Goal: Information Seeking & Learning: Learn about a topic

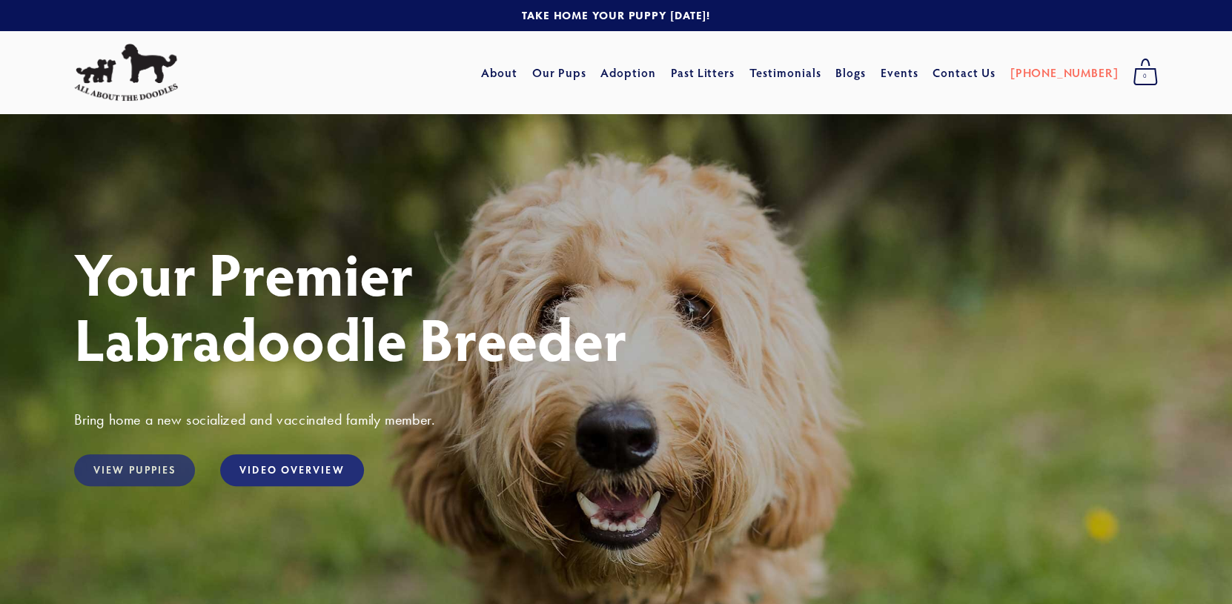
click at [147, 465] on link "View Puppies" at bounding box center [134, 470] width 121 height 32
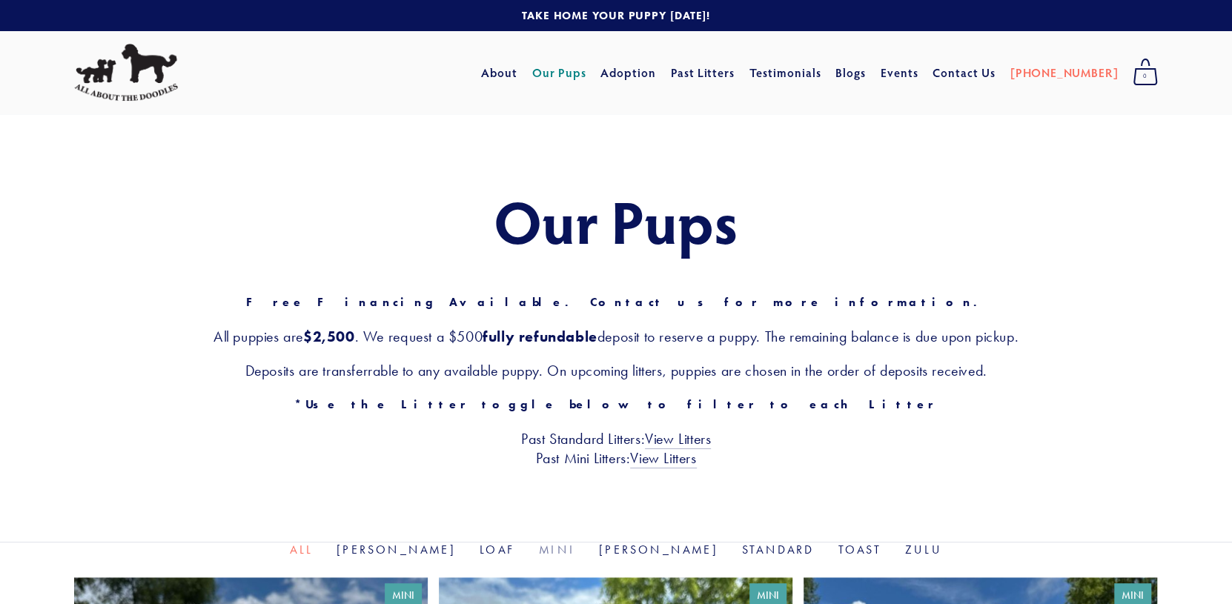
click at [559, 549] on link "Mini" at bounding box center [557, 550] width 36 height 14
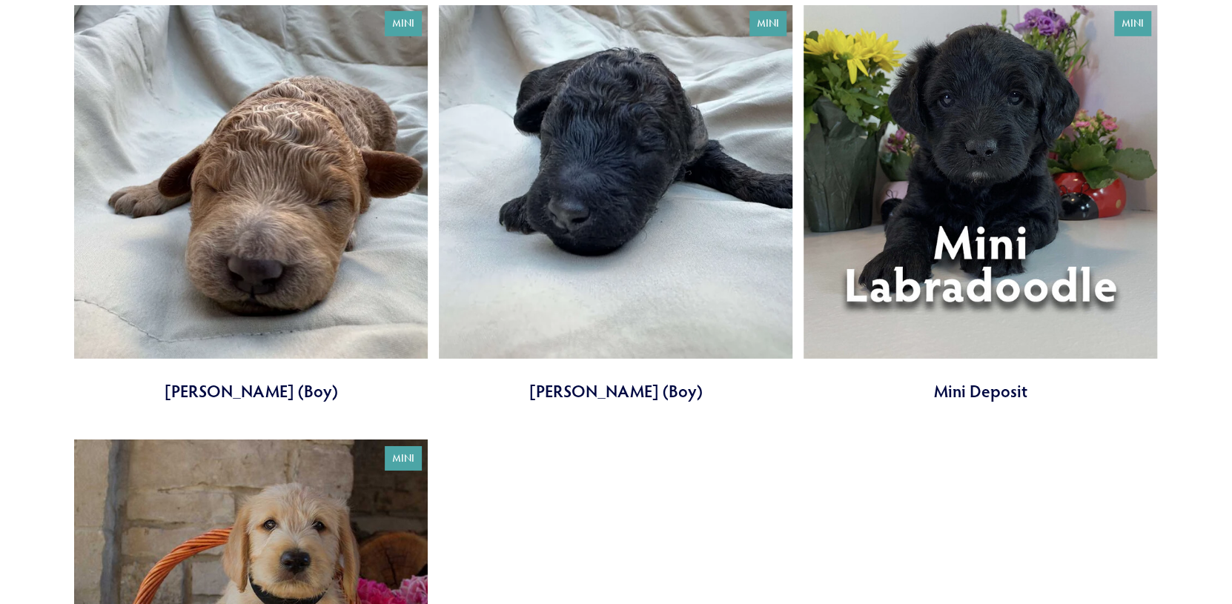
scroll to position [3192, 0]
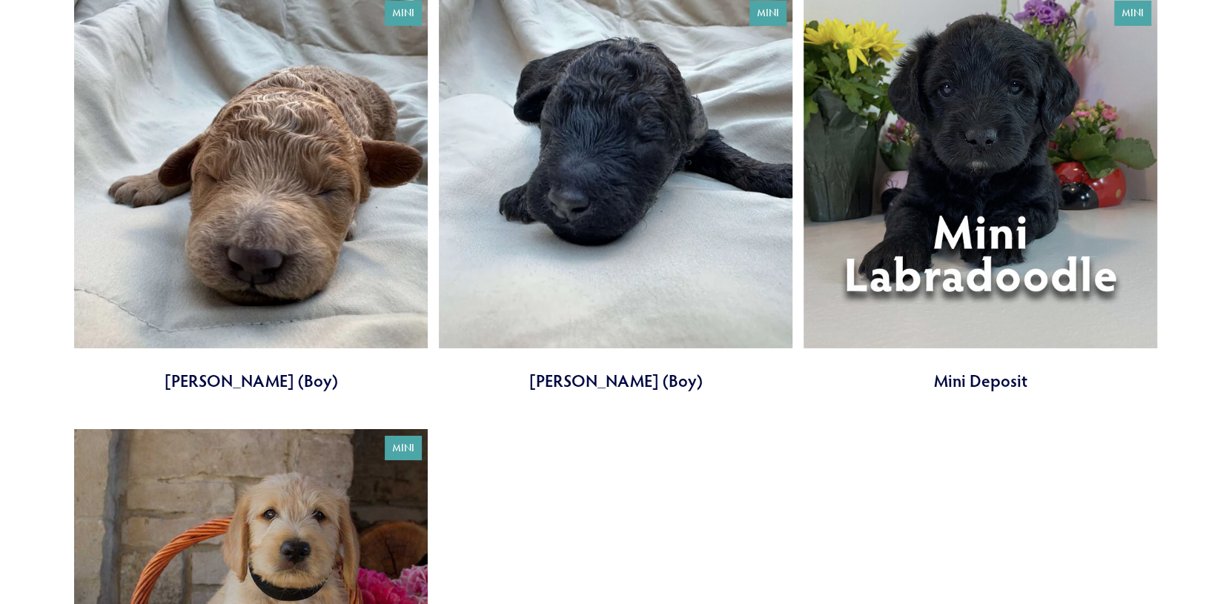
click at [988, 236] on link at bounding box center [980, 194] width 354 height 398
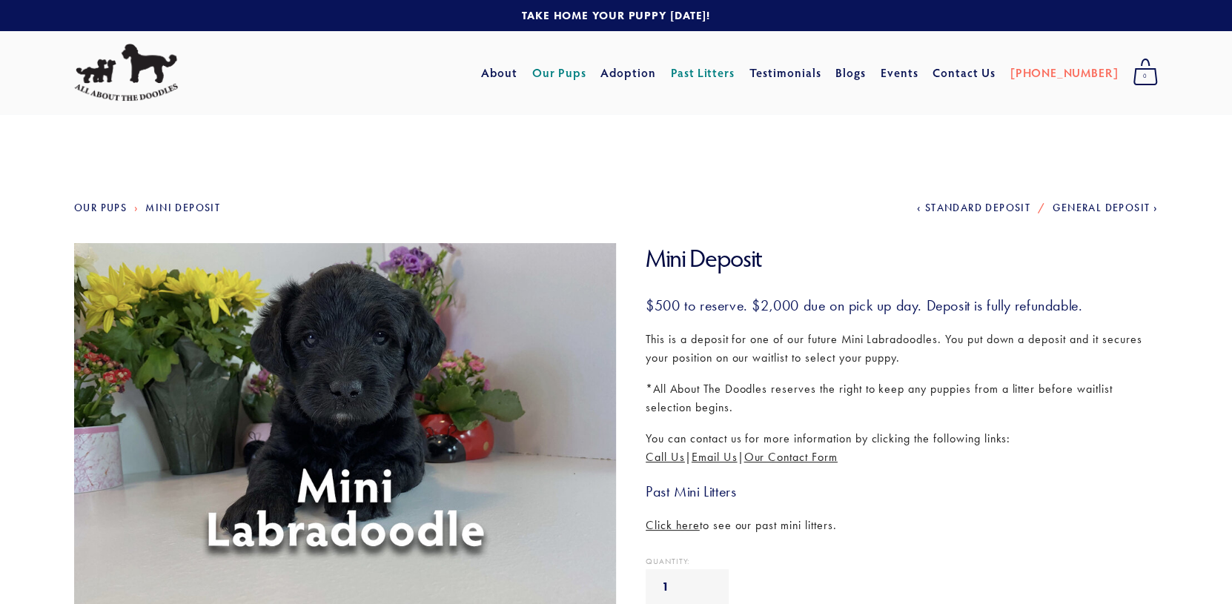
click at [408, 473] on img at bounding box center [344, 423] width 557 height 361
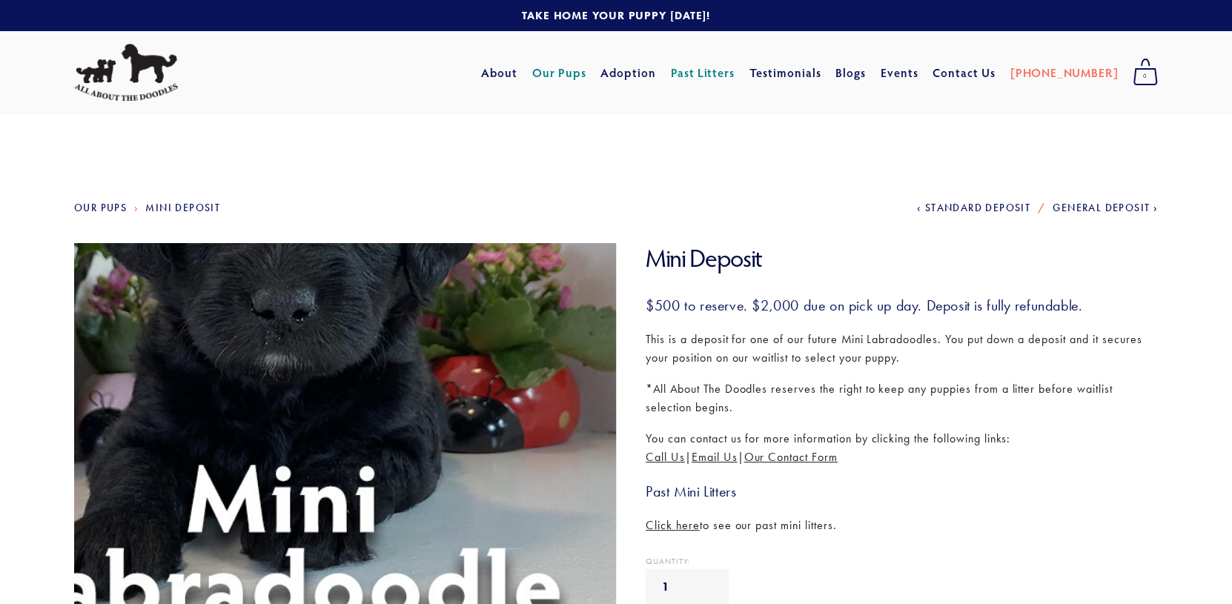
click at [408, 472] on img at bounding box center [344, 423] width 557 height 361
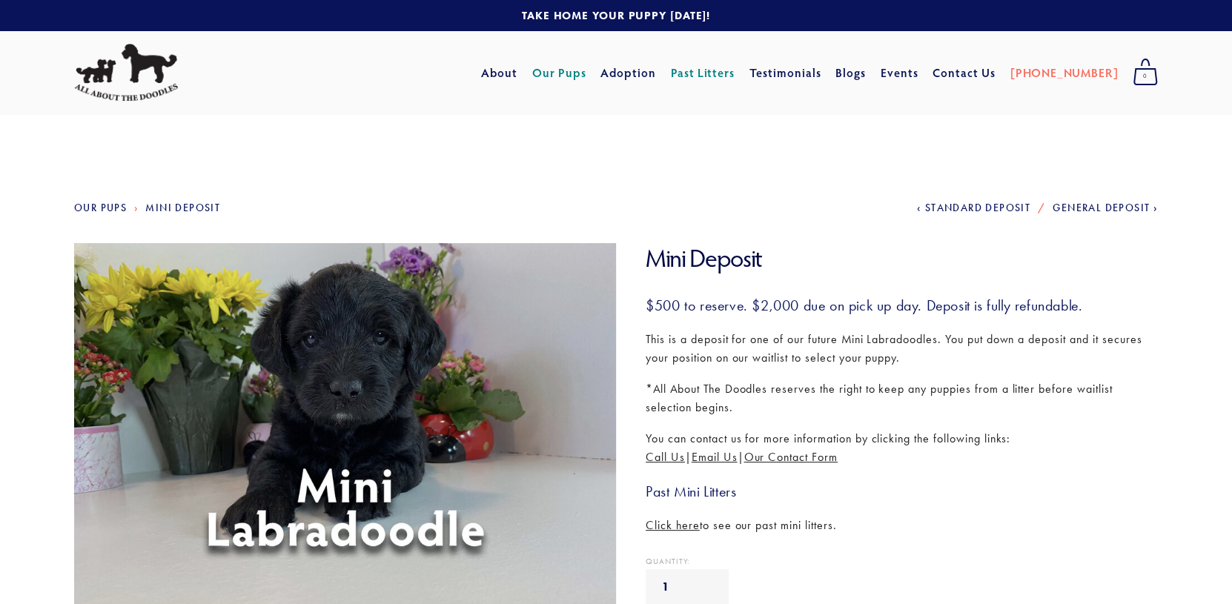
click at [586, 77] on link "Our Pups" at bounding box center [559, 72] width 54 height 27
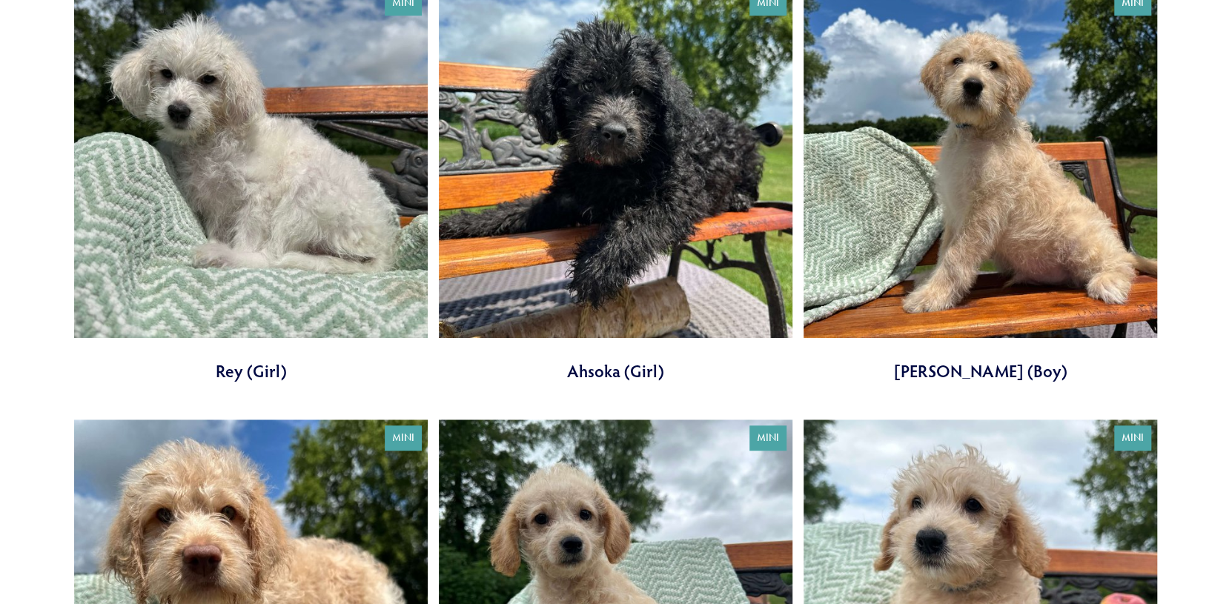
scroll to position [296, 0]
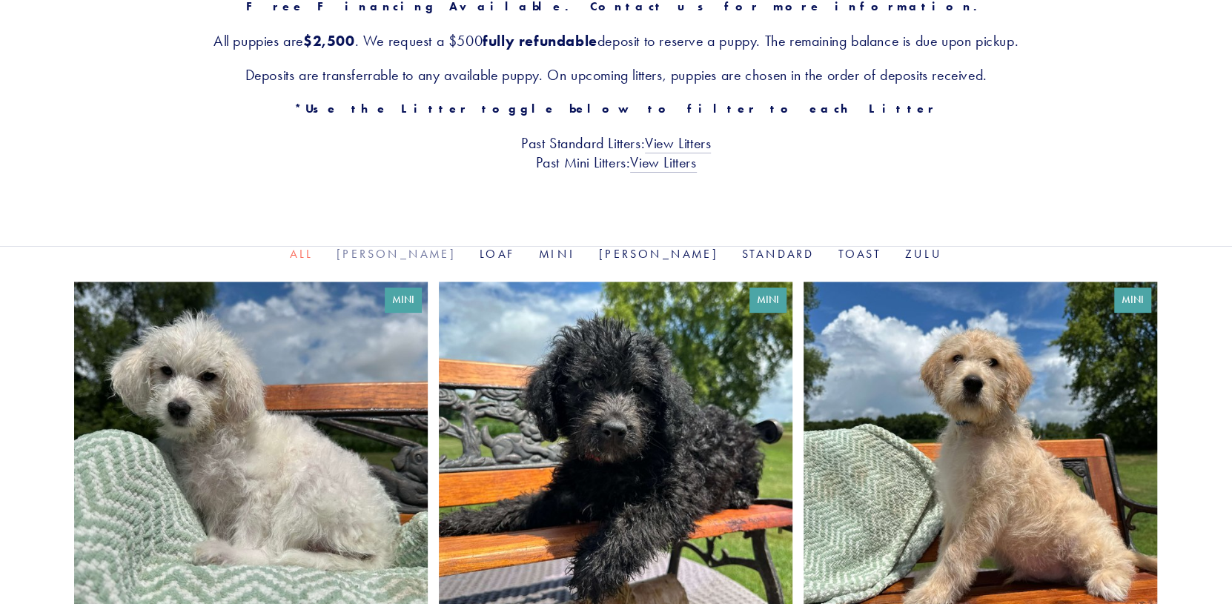
click at [441, 255] on link "[PERSON_NAME]" at bounding box center [396, 254] width 119 height 14
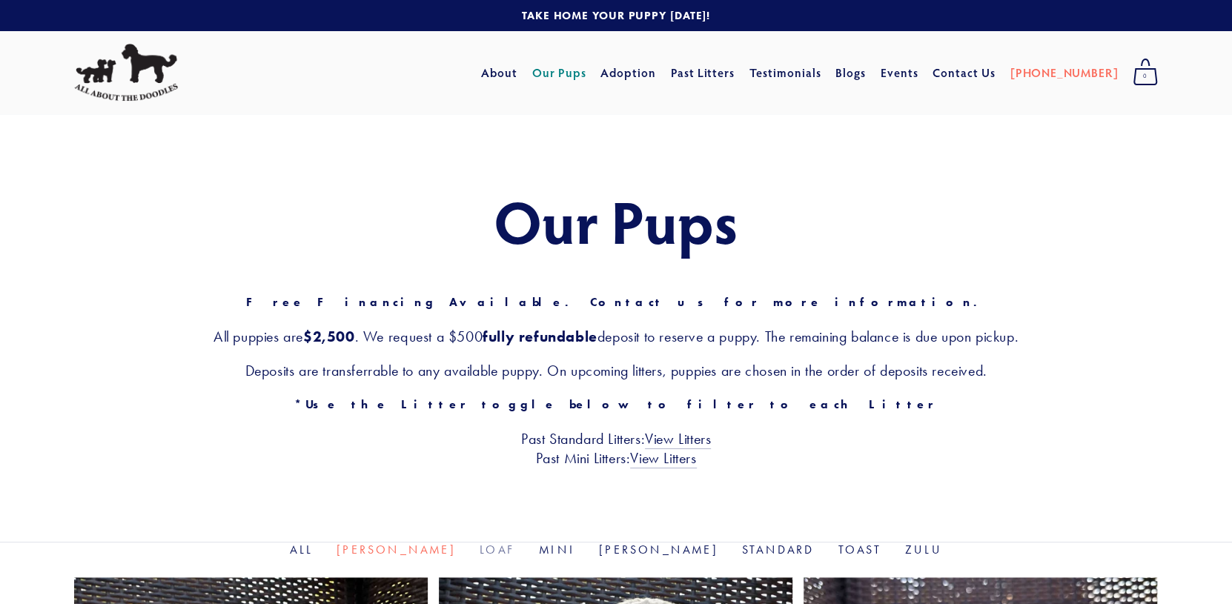
click at [504, 545] on link "Loaf" at bounding box center [498, 550] width 36 height 14
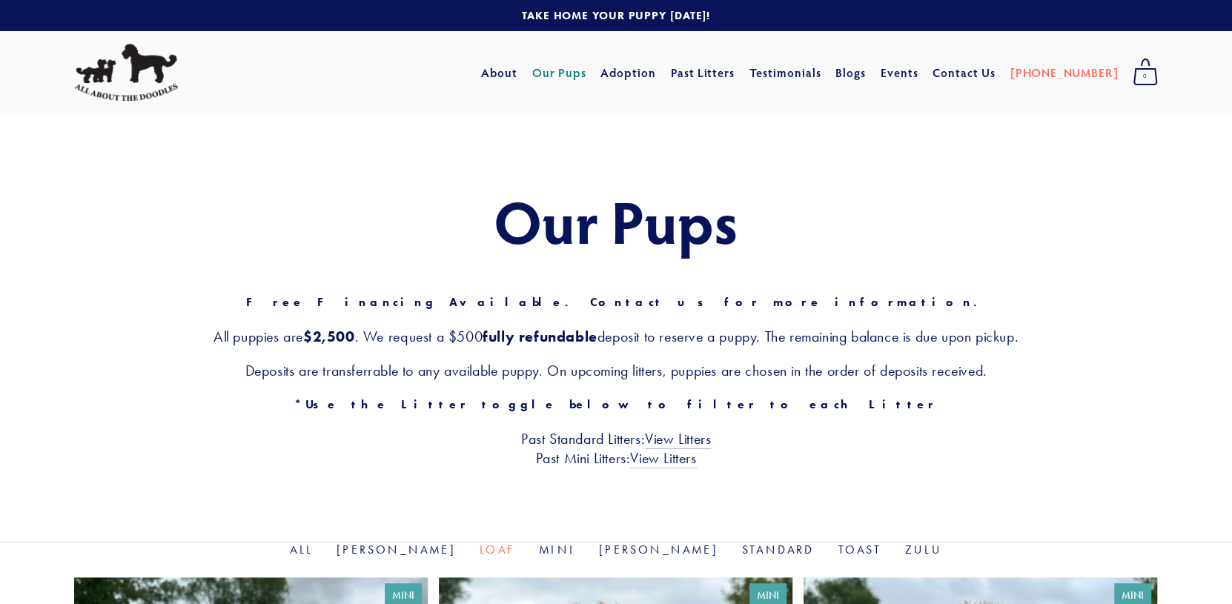
scroll to position [296, 0]
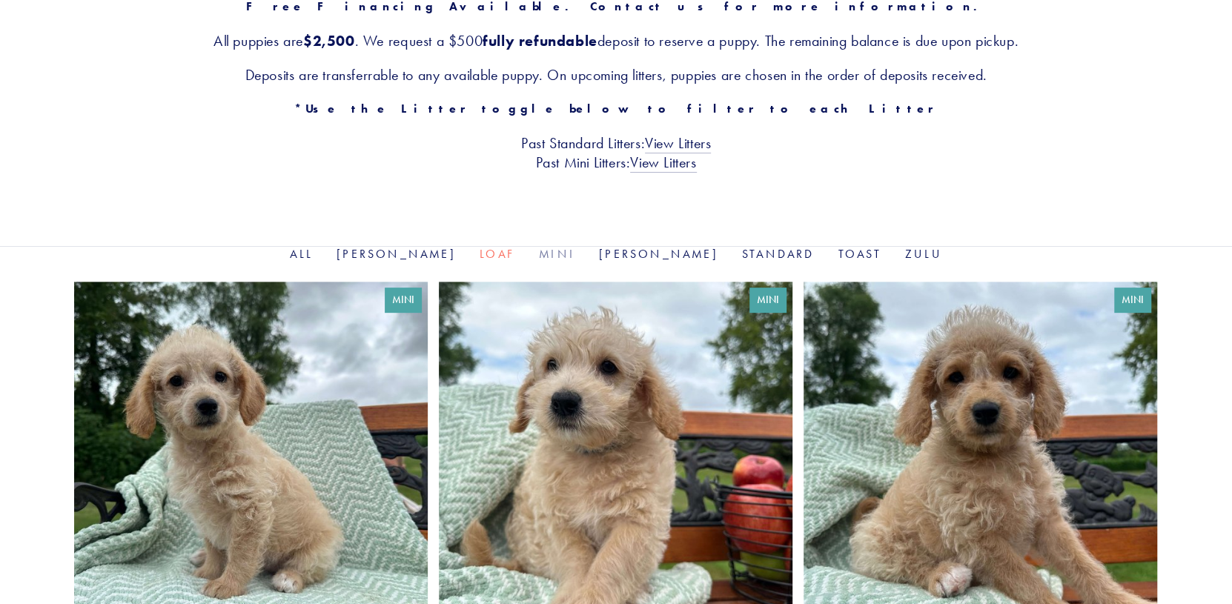
click at [558, 254] on link "Mini" at bounding box center [557, 254] width 36 height 14
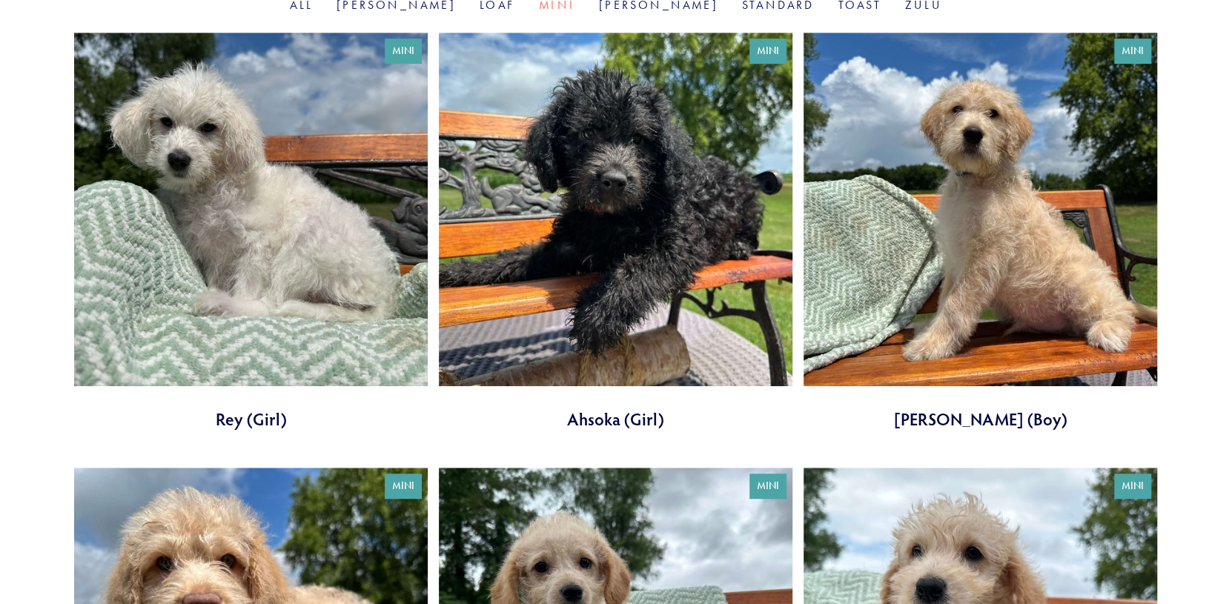
scroll to position [296, 0]
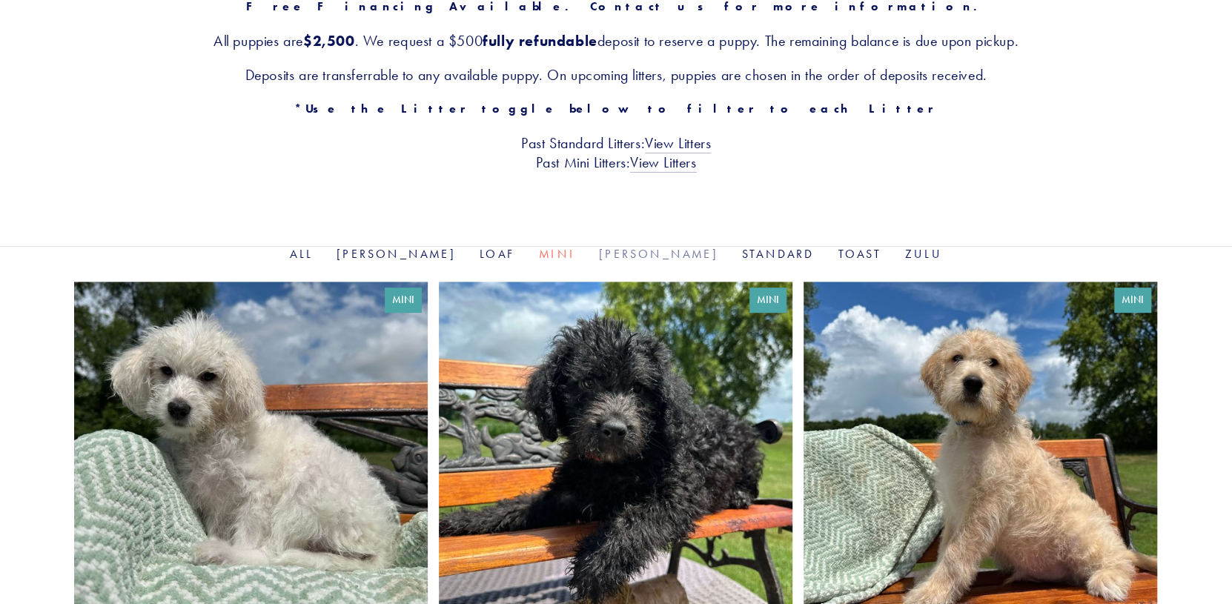
click at [617, 251] on link "[PERSON_NAME]" at bounding box center [658, 254] width 119 height 14
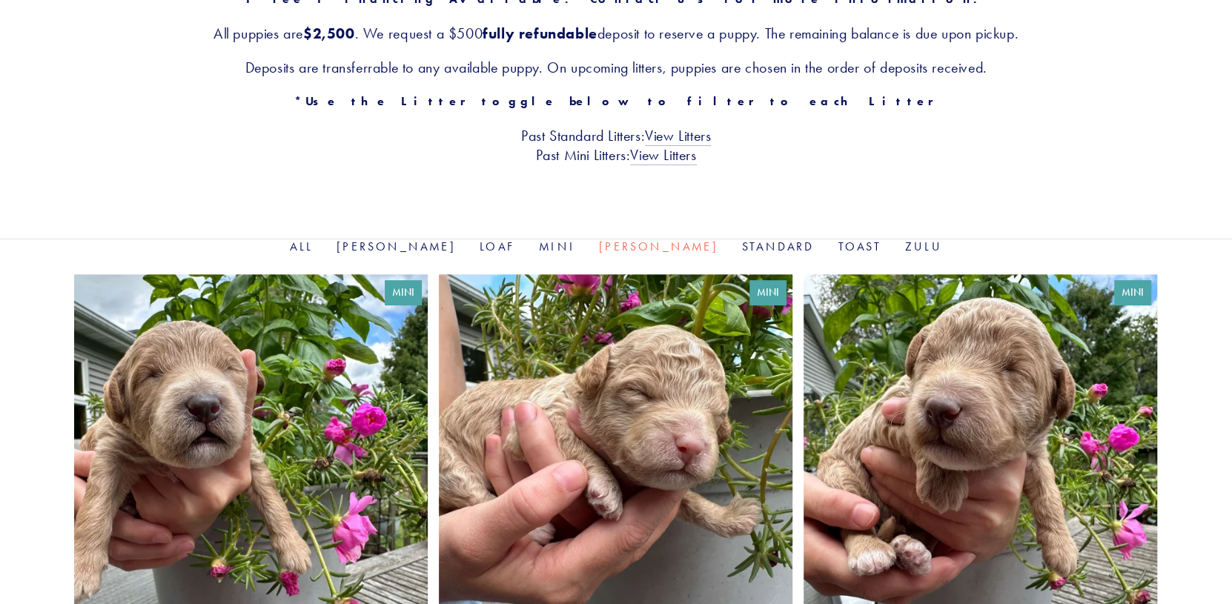
scroll to position [296, 0]
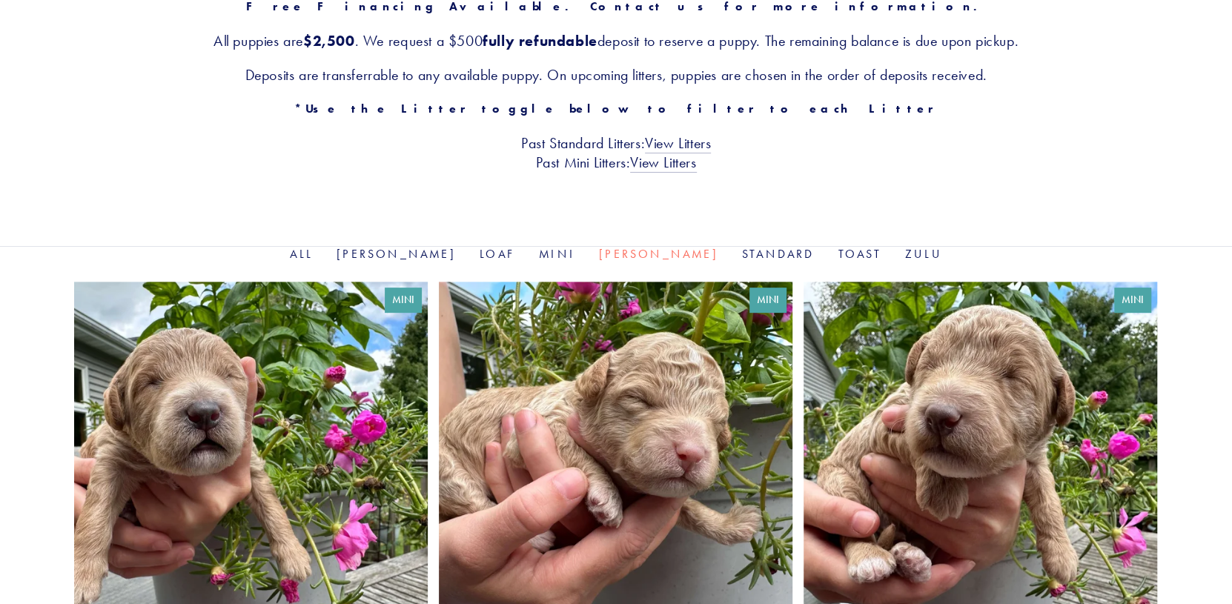
drag, startPoint x: 695, startPoint y: 244, endPoint x: 700, endPoint y: 255, distance: 12.3
click at [695, 244] on div "Our Pups Free Financing Available. Contact us for more information. All puppies…" at bounding box center [616, 32] width 1232 height 428
click at [742, 255] on link "Standard" at bounding box center [778, 254] width 73 height 14
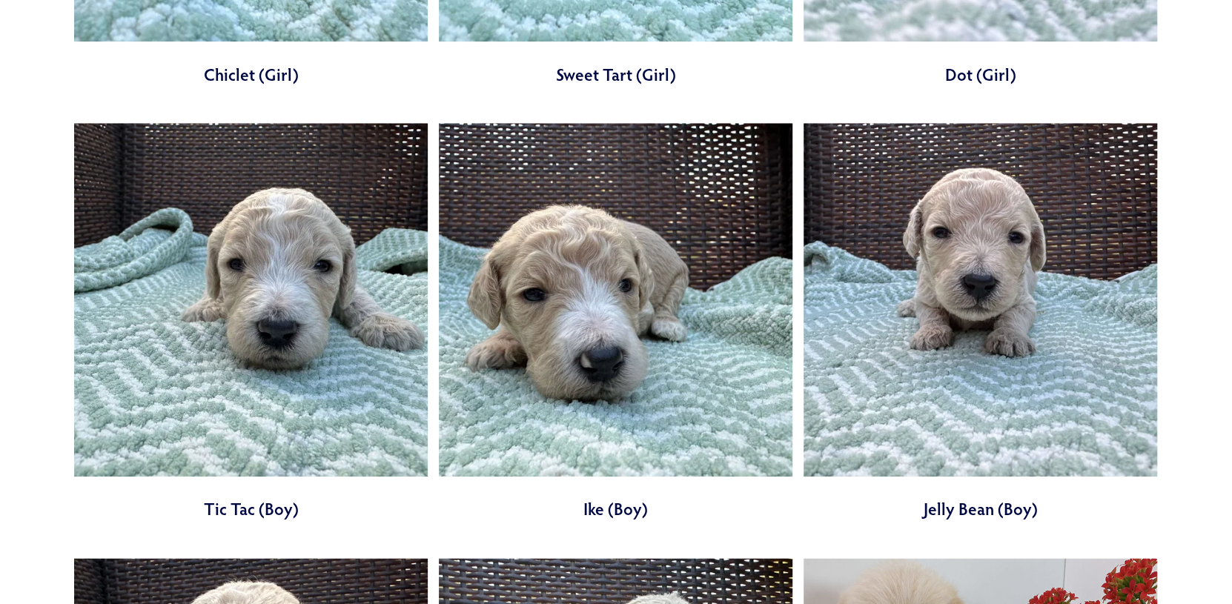
scroll to position [296, 0]
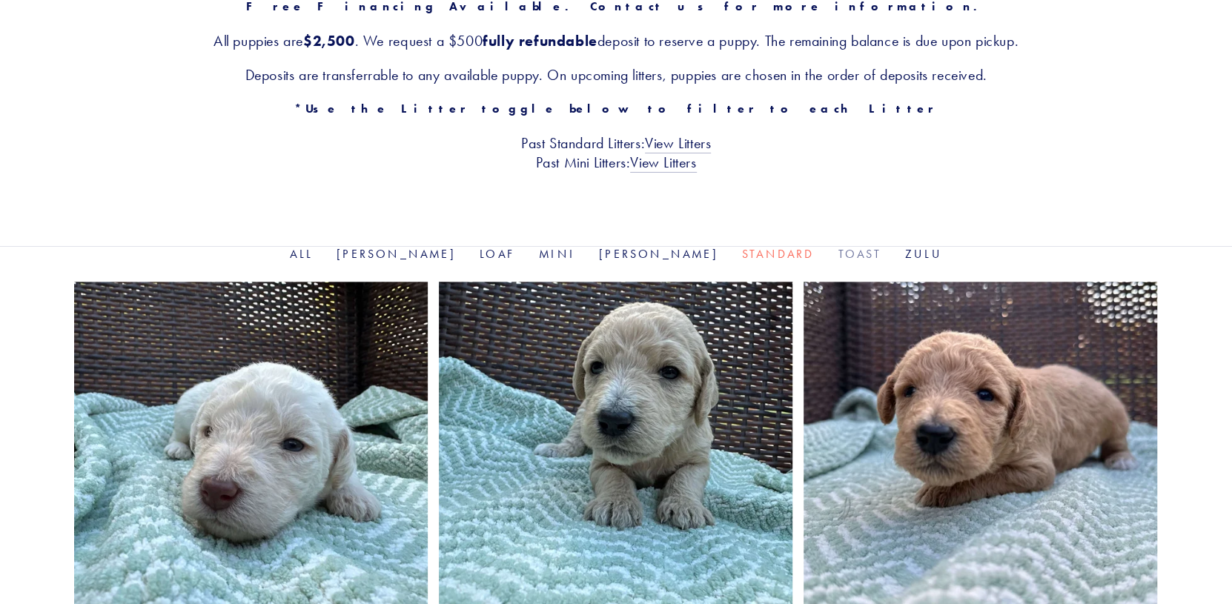
click at [838, 256] on link "Toast" at bounding box center [859, 254] width 43 height 14
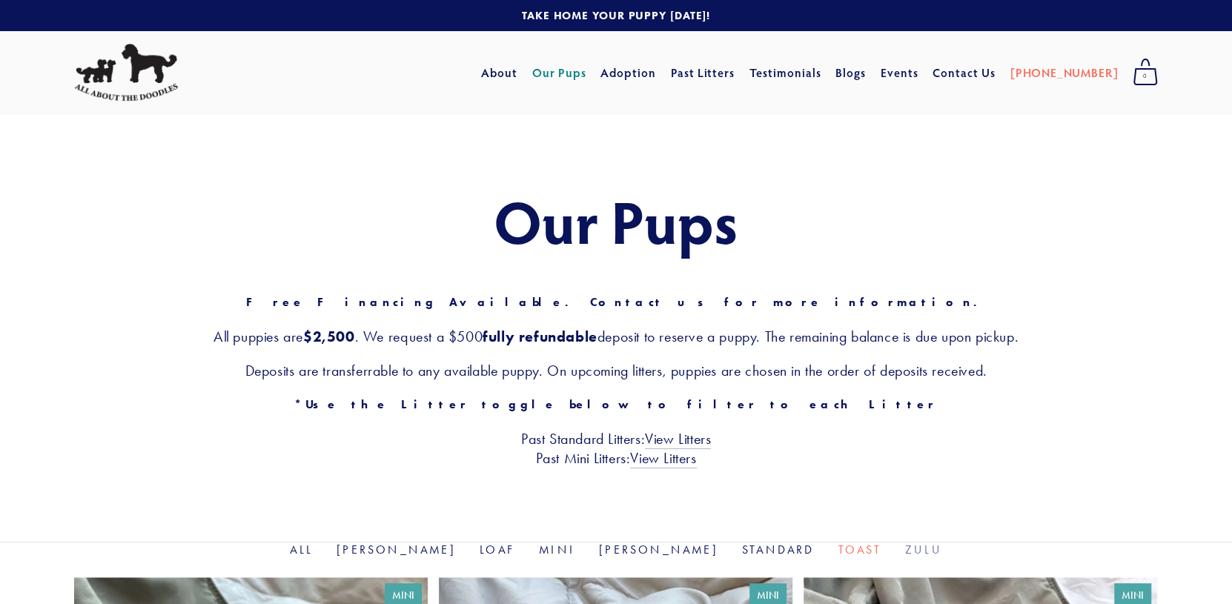
click at [905, 549] on link "Zulu" at bounding box center [923, 550] width 37 height 14
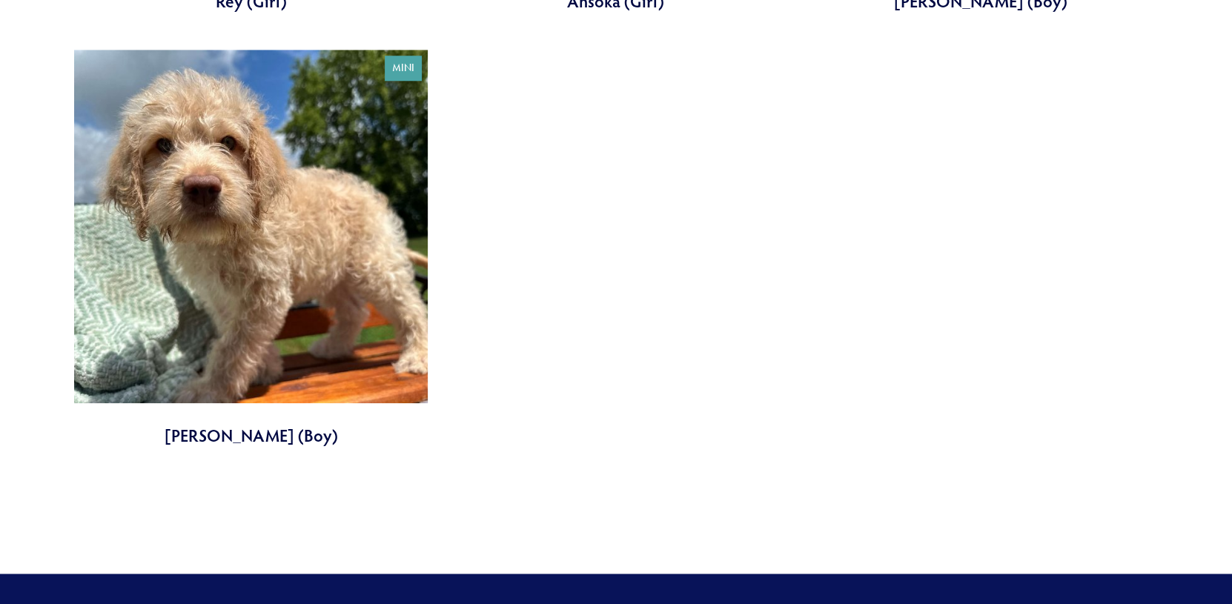
scroll to position [956, 0]
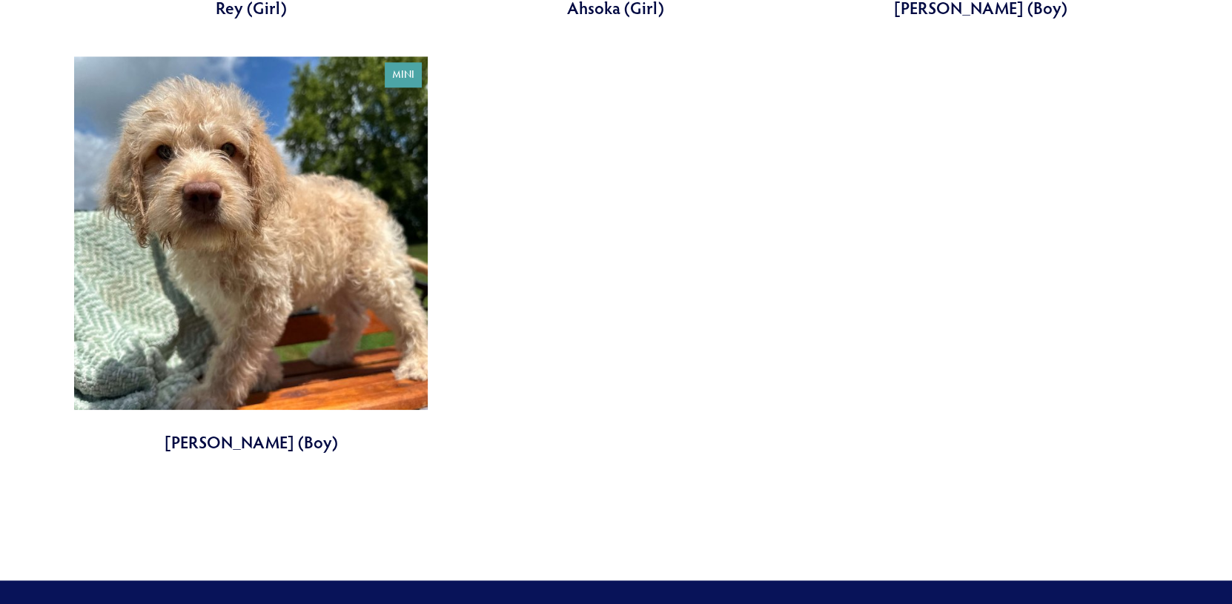
click at [394, 71] on link at bounding box center [251, 255] width 354 height 398
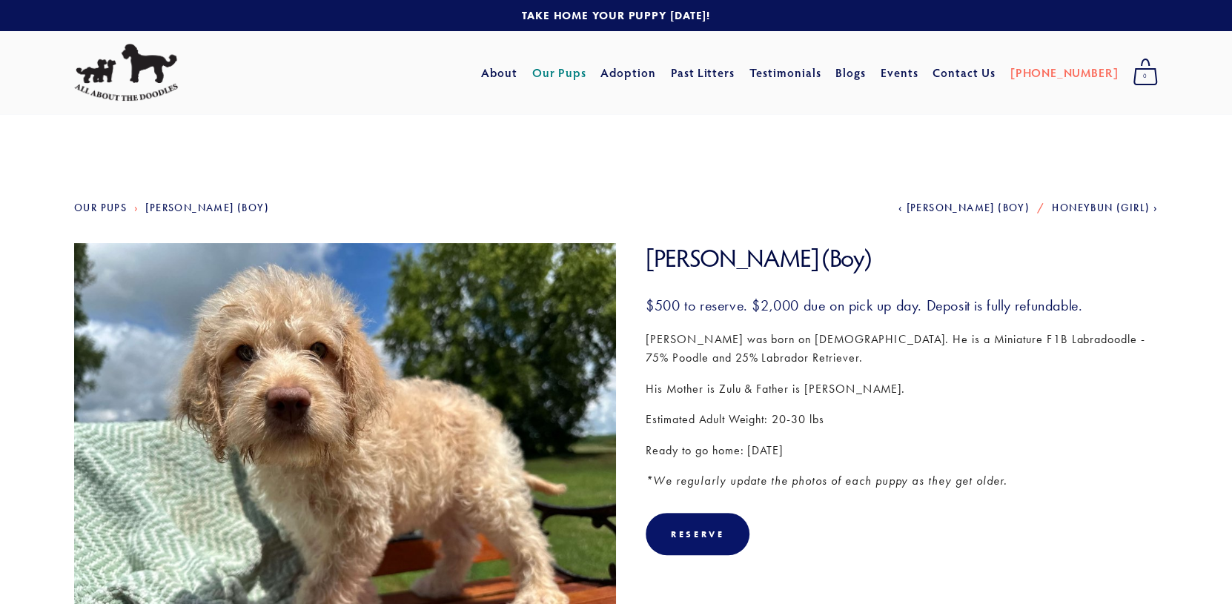
scroll to position [296, 0]
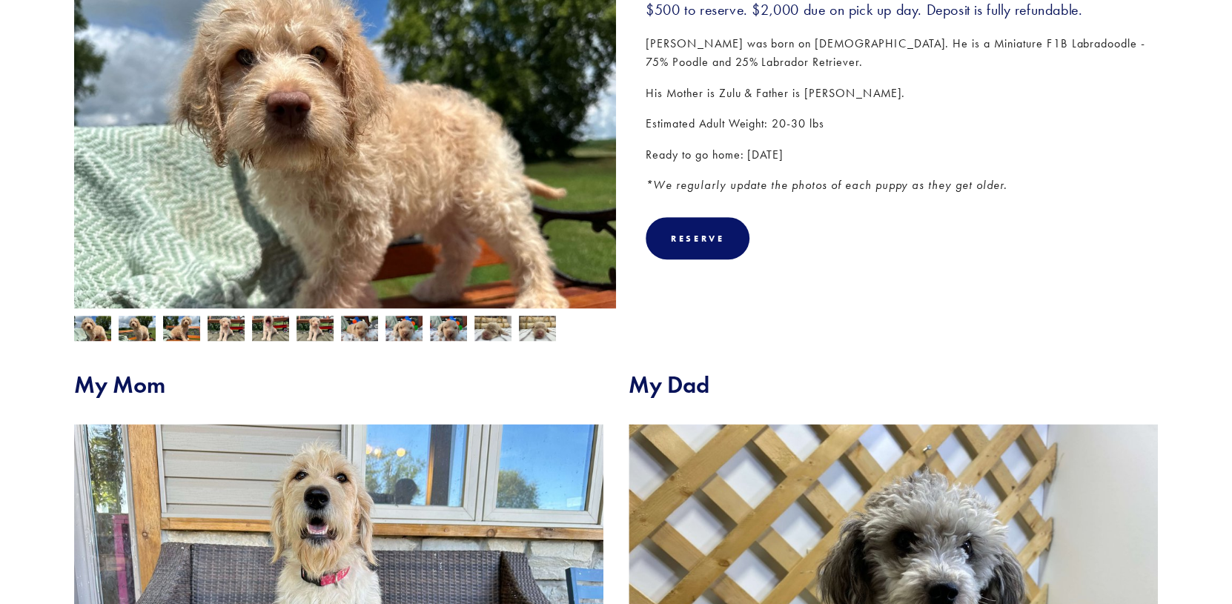
click at [132, 328] on img at bounding box center [137, 330] width 37 height 28
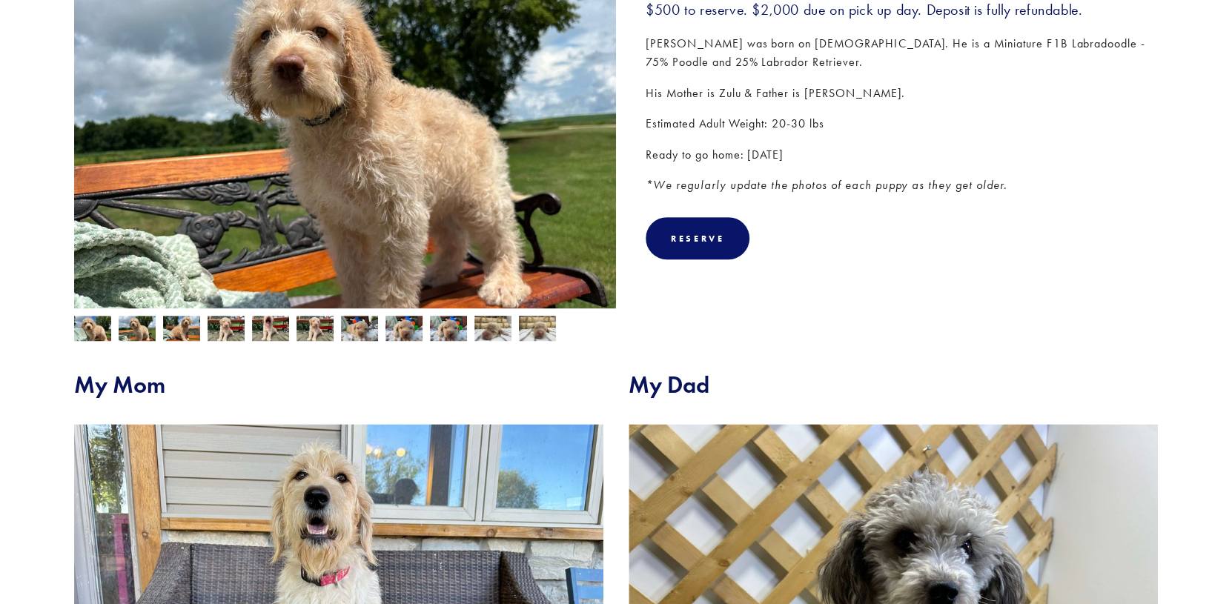
click at [177, 334] on img at bounding box center [181, 330] width 37 height 28
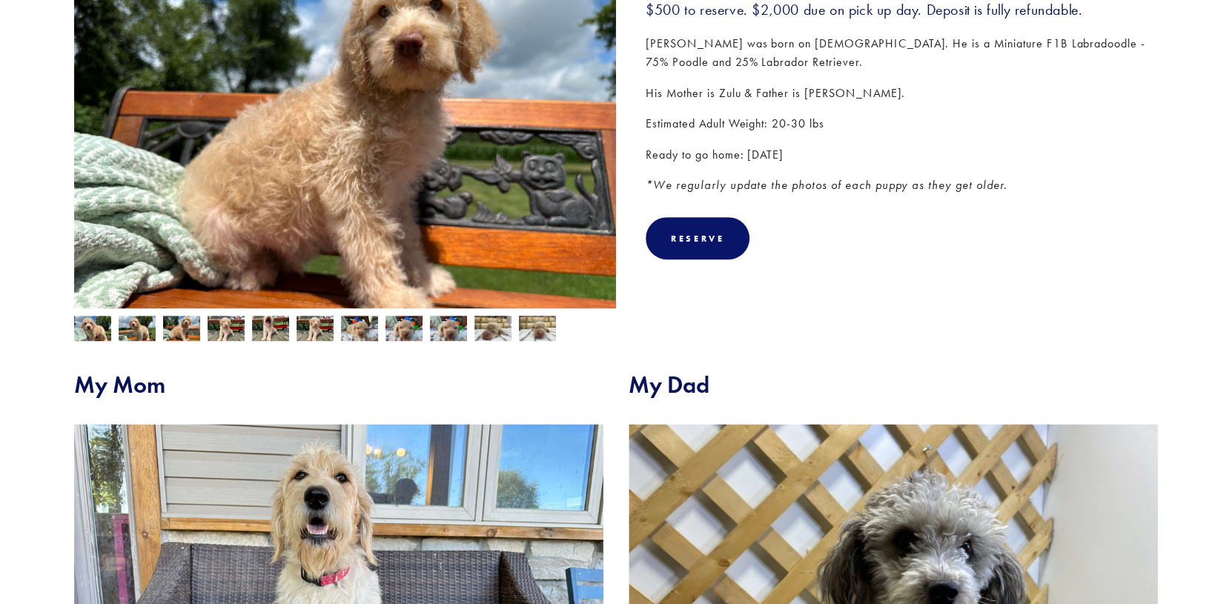
click at [228, 327] on img at bounding box center [226, 330] width 37 height 28
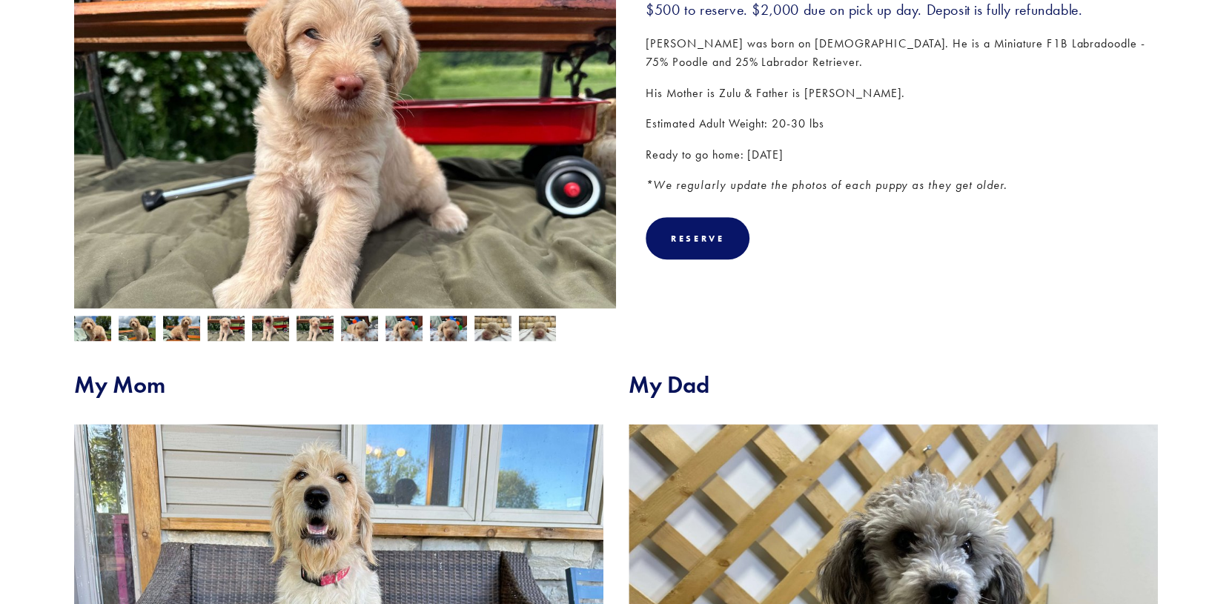
click at [262, 330] on img at bounding box center [270, 330] width 37 height 28
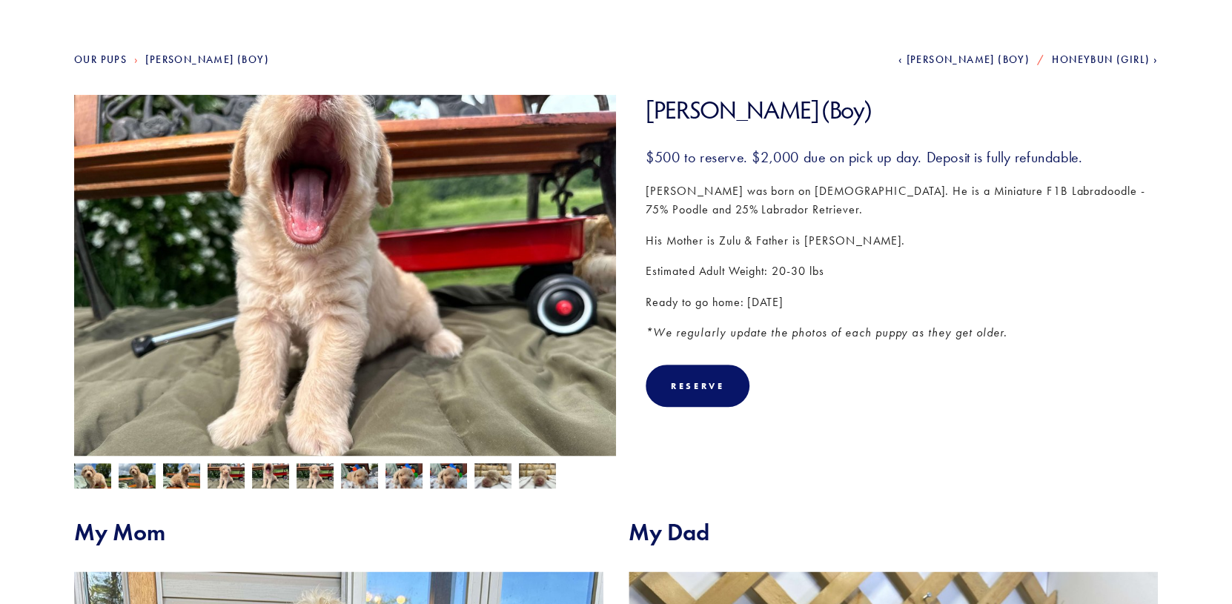
scroll to position [134, 0]
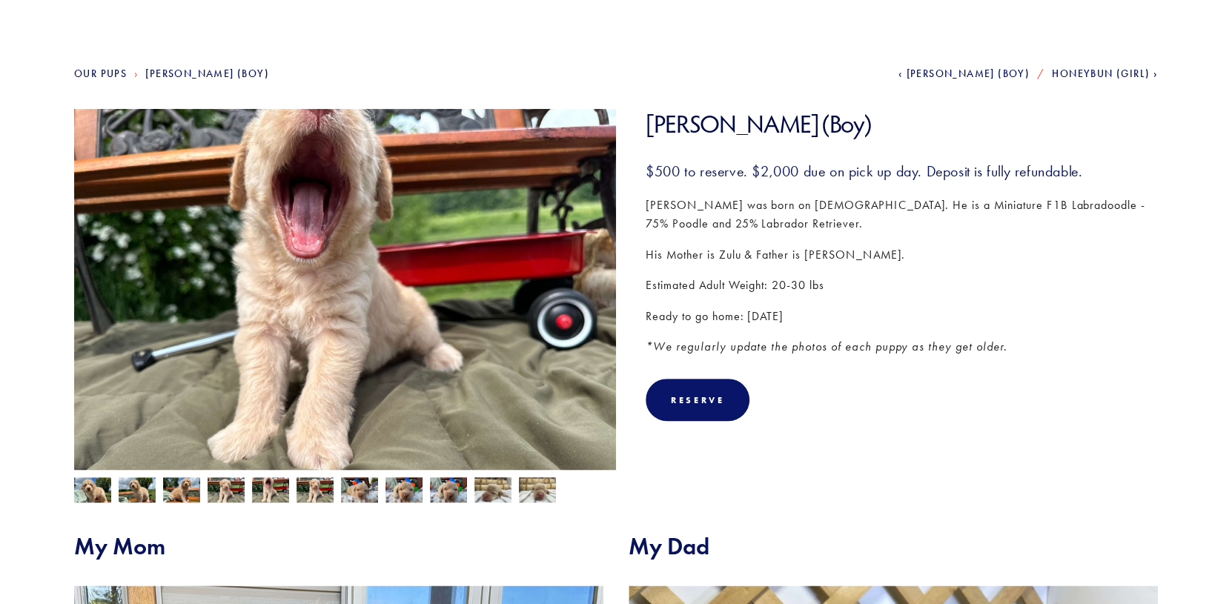
click at [305, 486] on img at bounding box center [314, 491] width 37 height 28
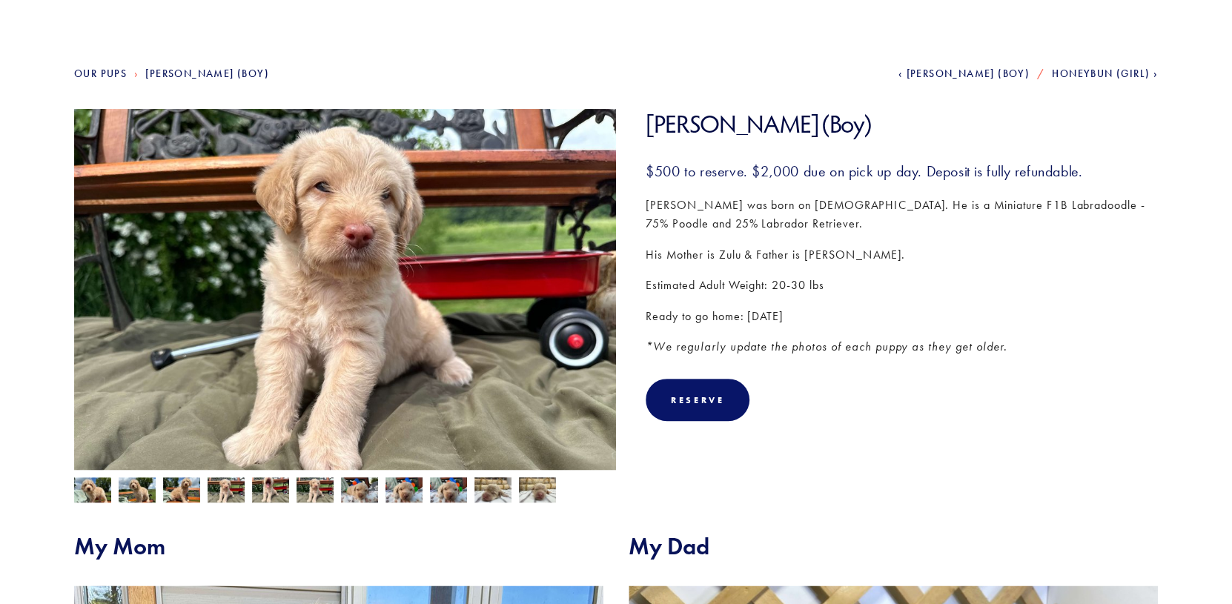
click at [363, 482] on img at bounding box center [359, 490] width 37 height 28
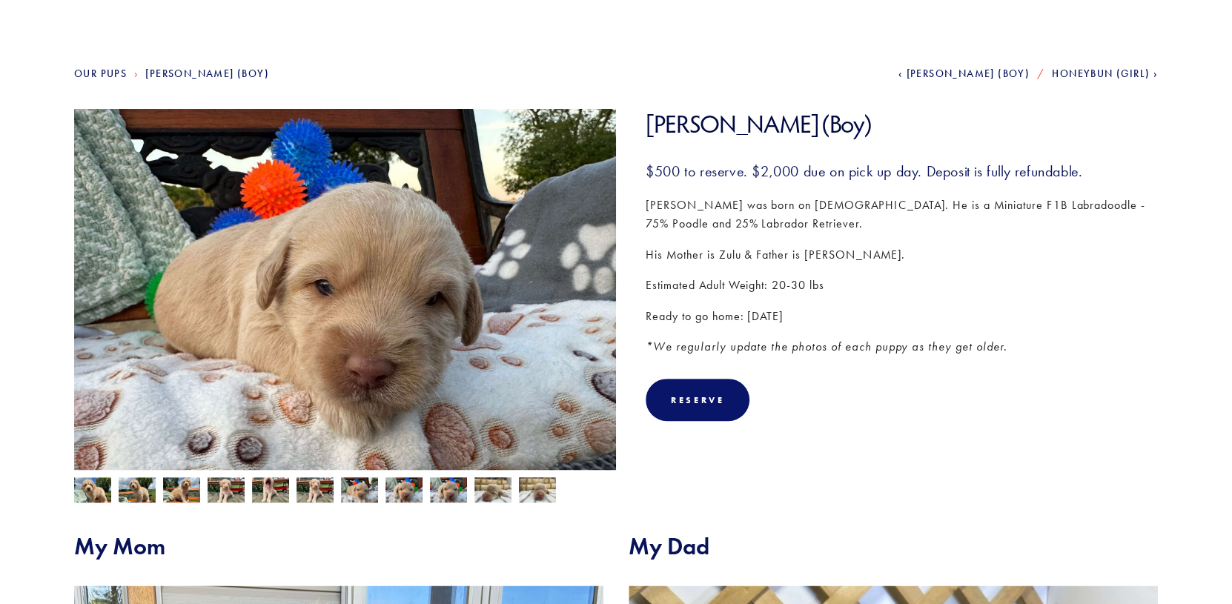
click at [395, 482] on img at bounding box center [403, 490] width 37 height 28
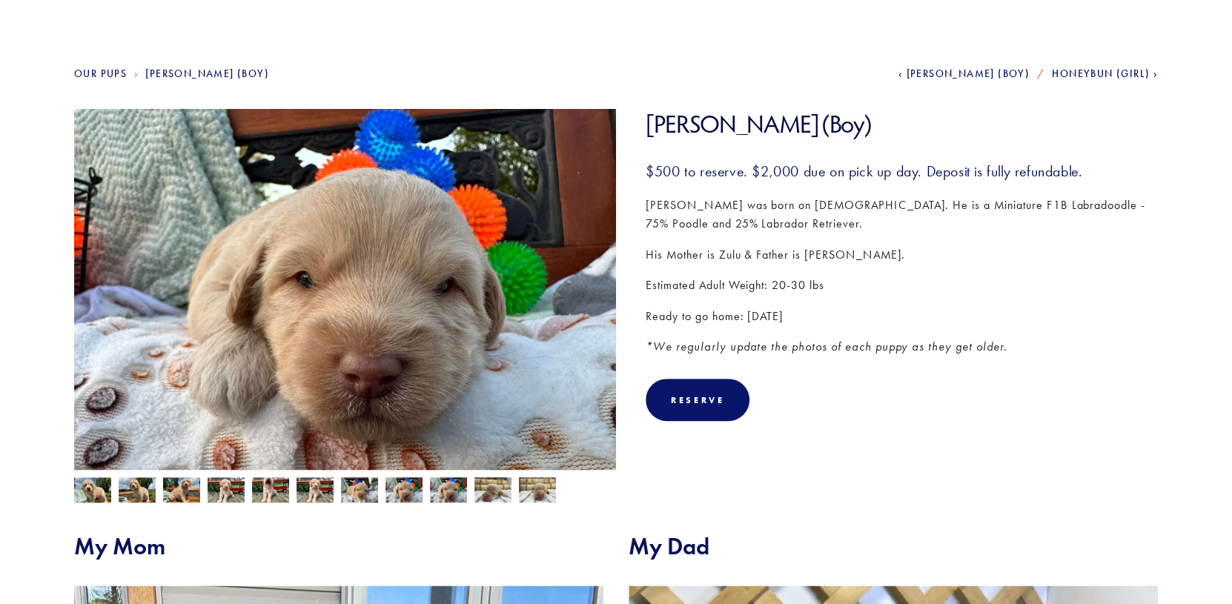
click at [456, 488] on img at bounding box center [448, 490] width 37 height 28
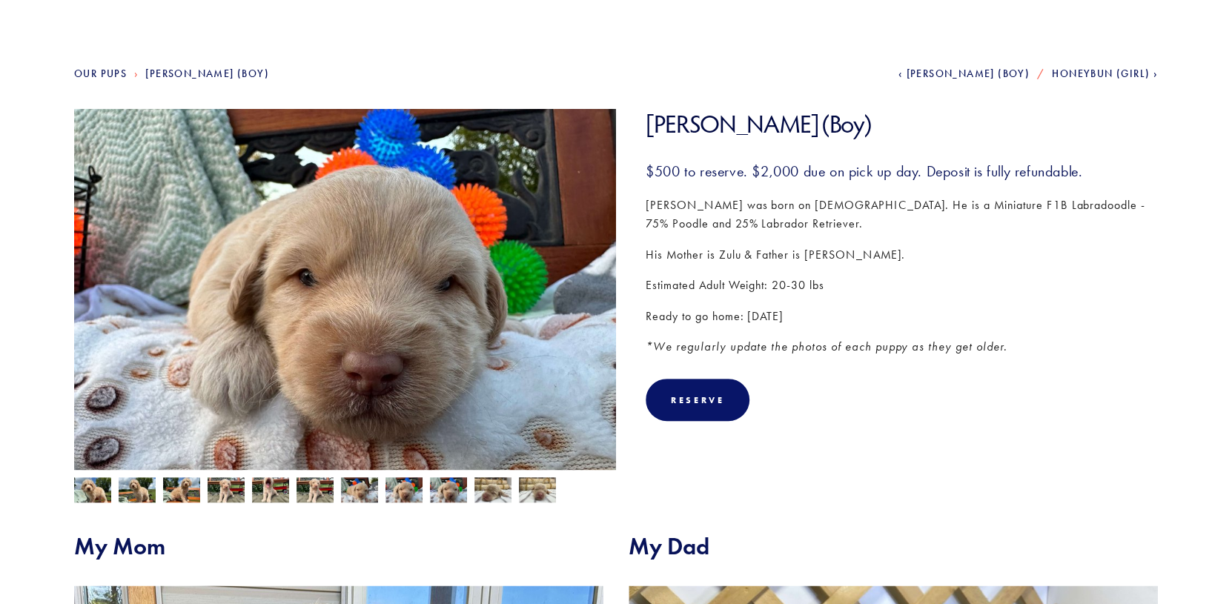
click at [482, 489] on img at bounding box center [492, 490] width 37 height 28
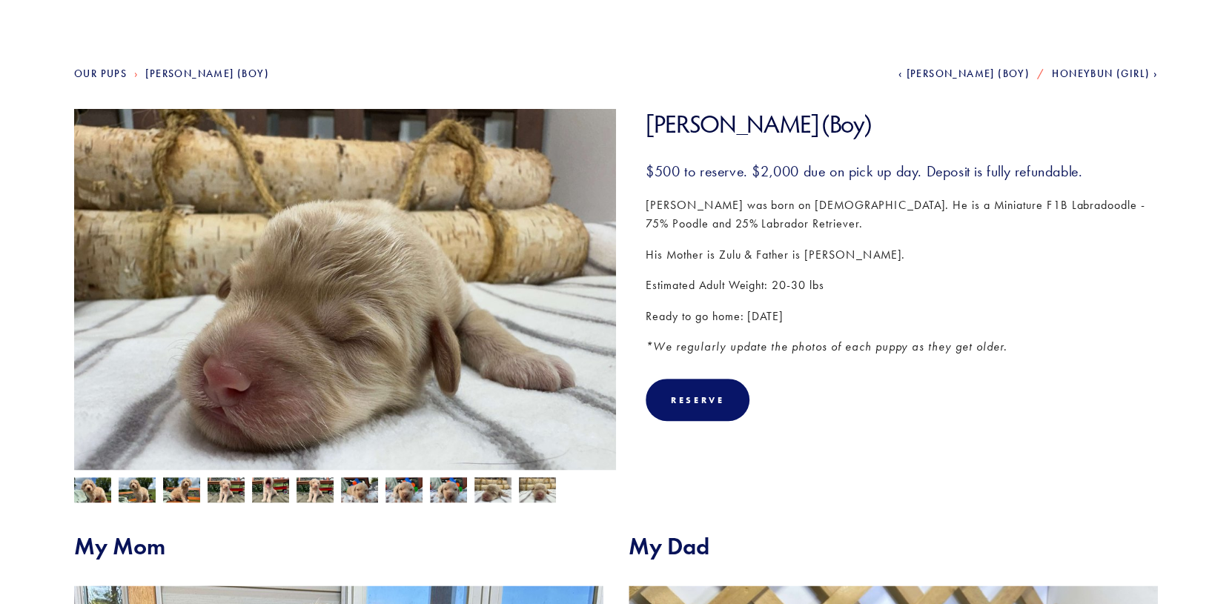
click at [544, 500] on img at bounding box center [537, 490] width 37 height 28
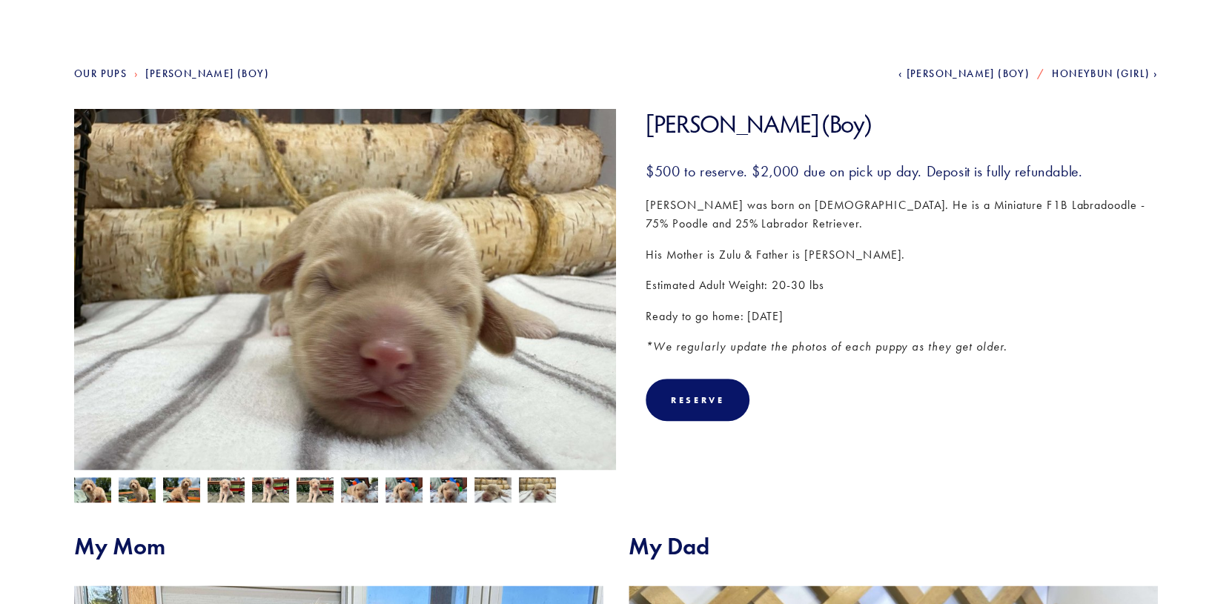
click at [96, 486] on img at bounding box center [92, 491] width 37 height 28
